Goal: Information Seeking & Learning: Learn about a topic

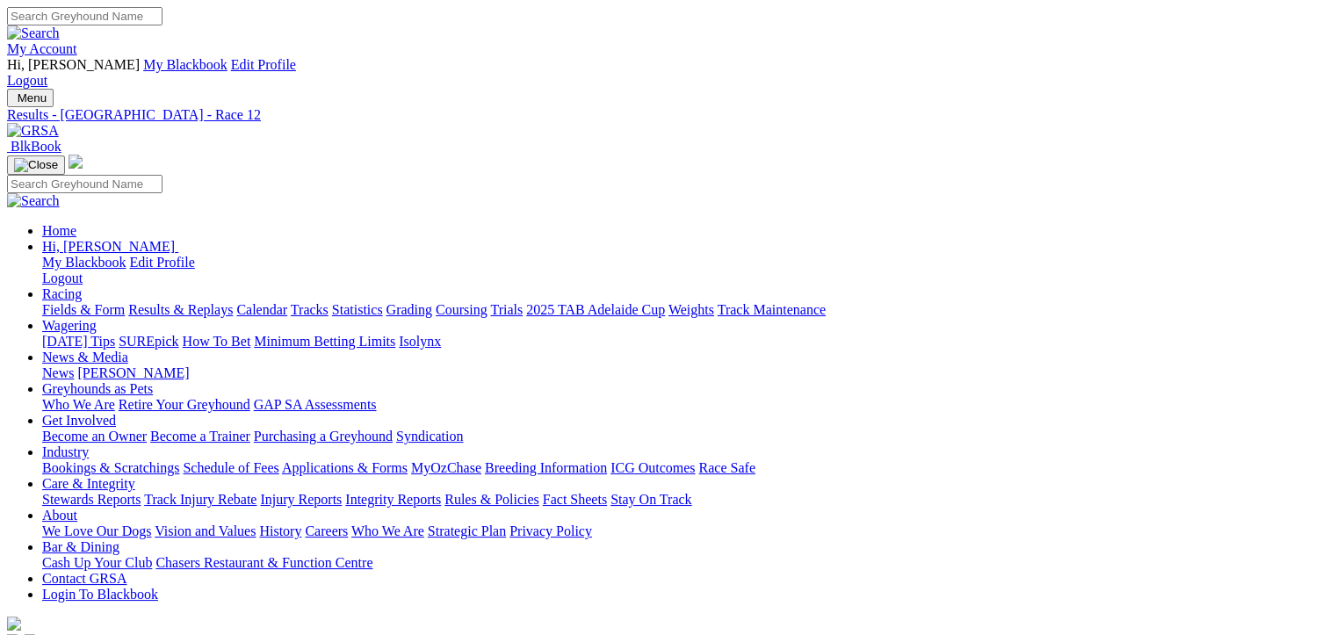
click at [76, 302] on link "Fields & Form" at bounding box center [83, 309] width 83 height 15
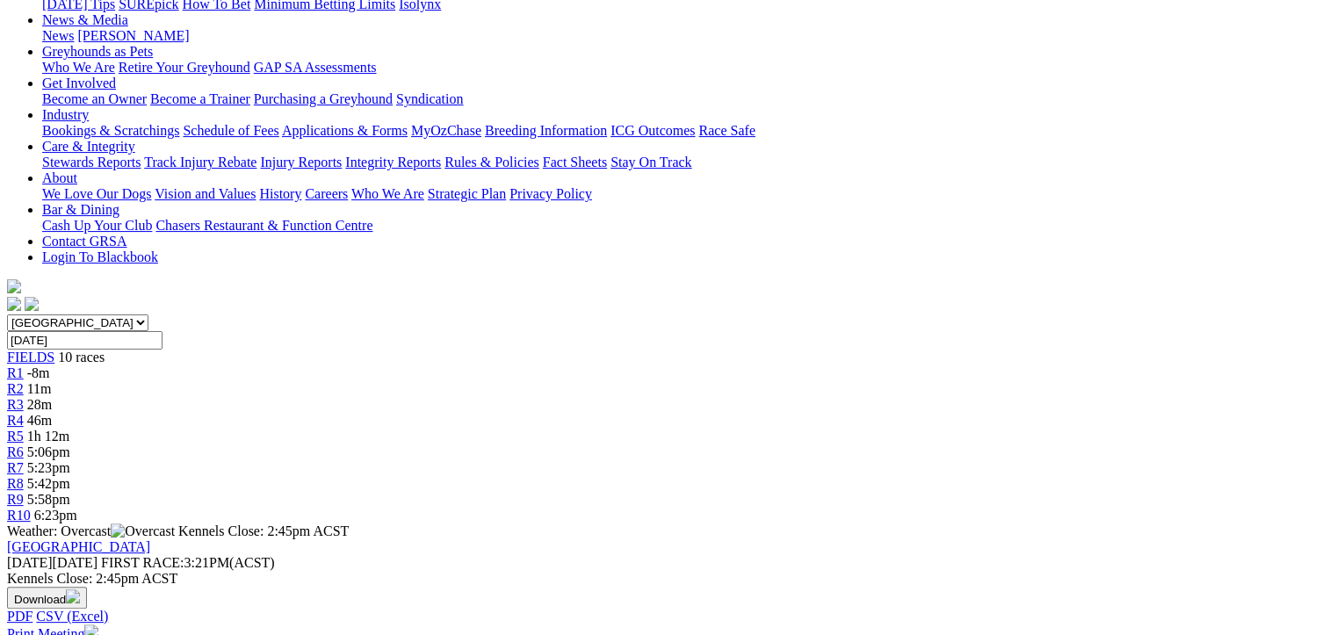
scroll to position [351, 0]
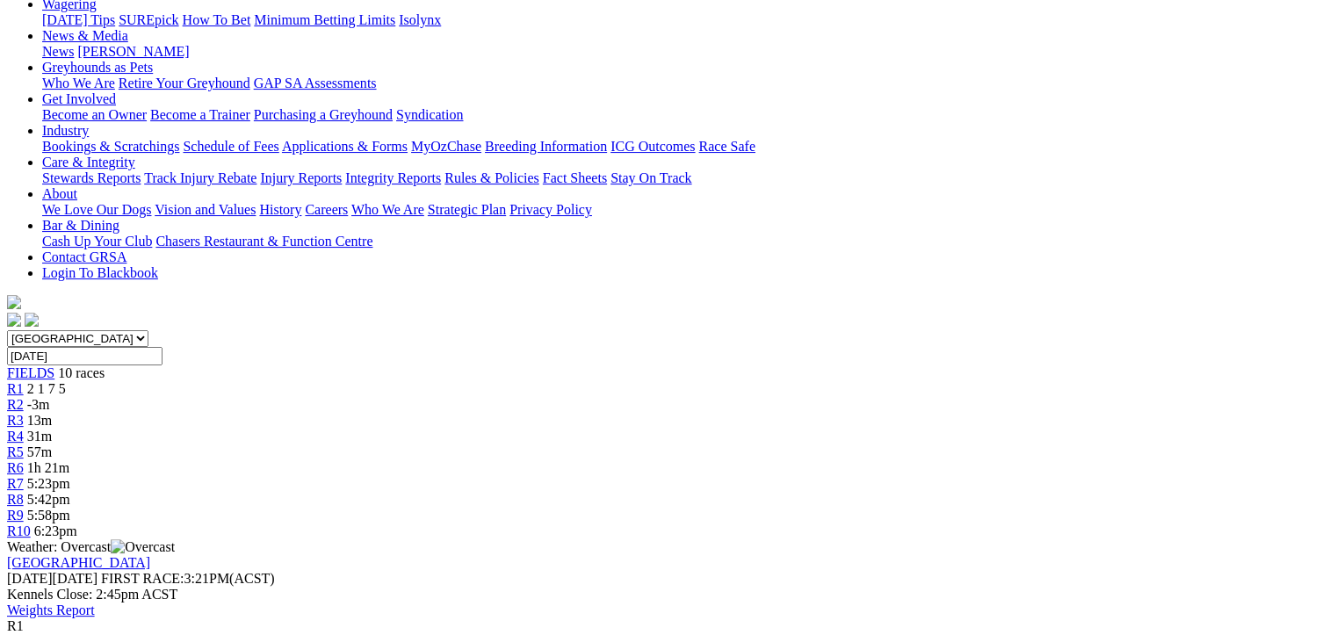
scroll to position [423, 0]
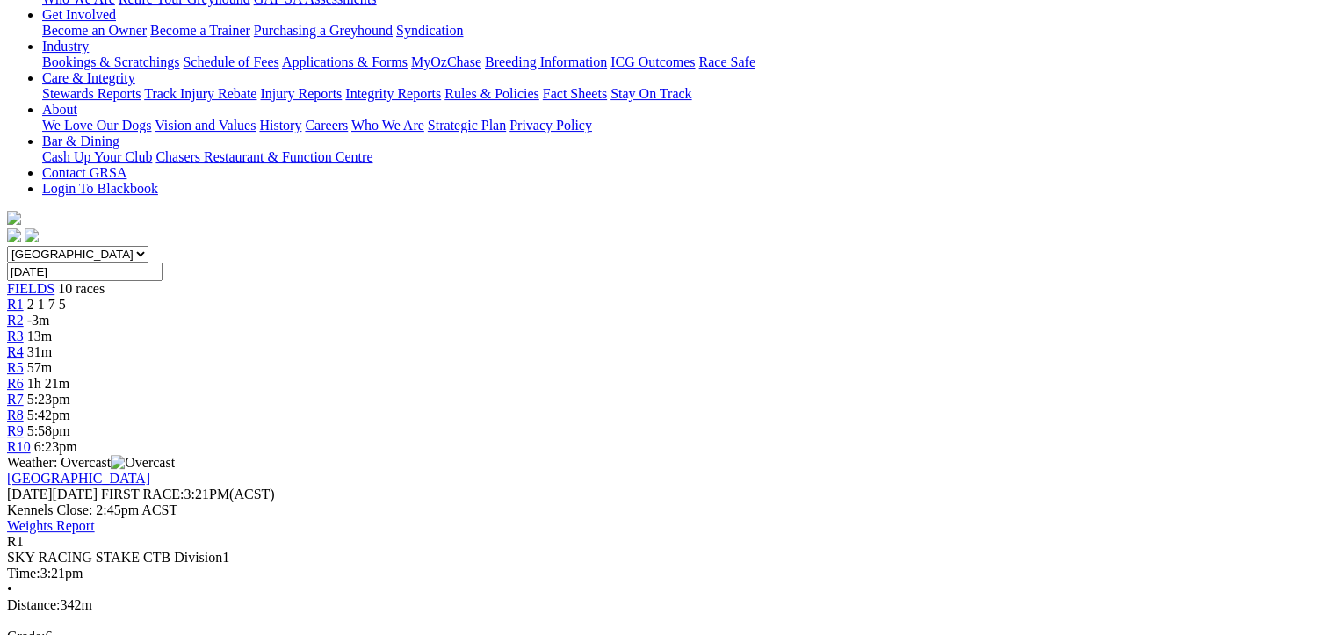
scroll to position [0, 0]
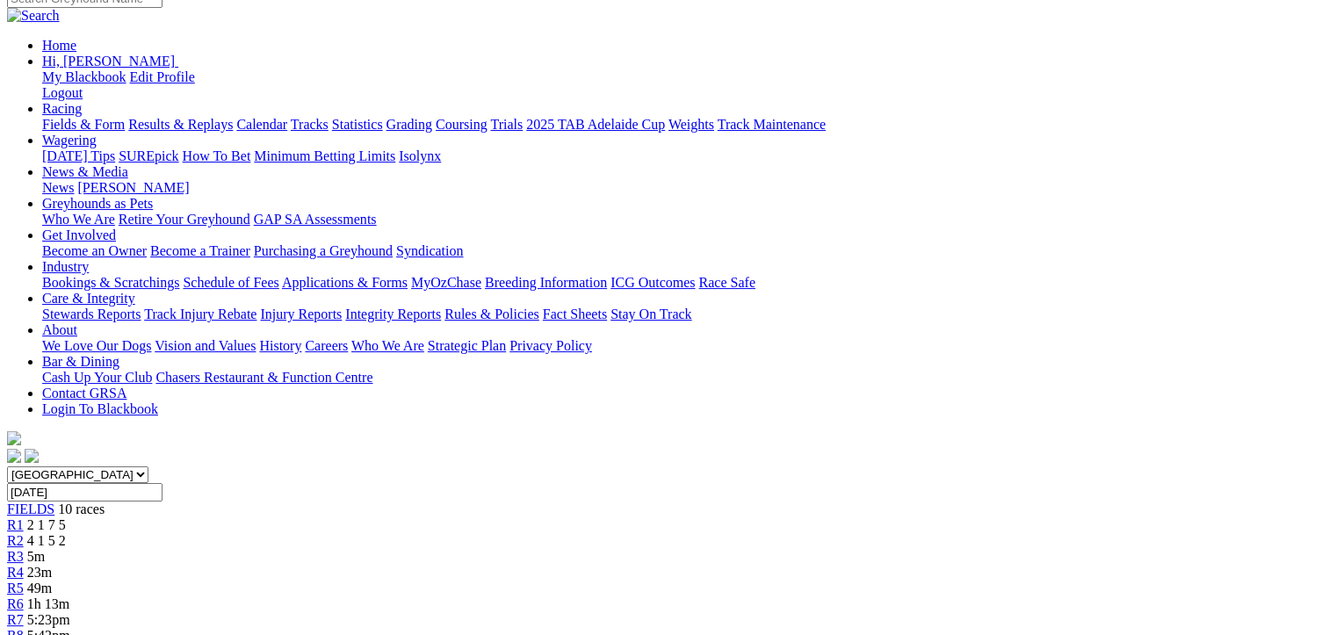
scroll to position [264, 0]
